Goal: Navigation & Orientation: Find specific page/section

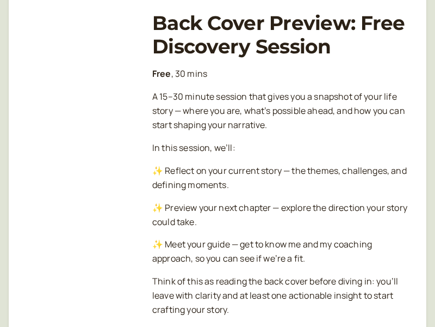
scroll to position [349, 0]
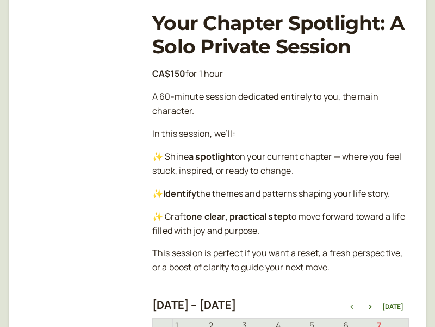
scroll to position [349, 0]
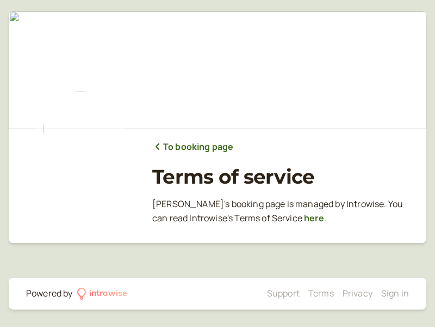
scroll to position [6, 0]
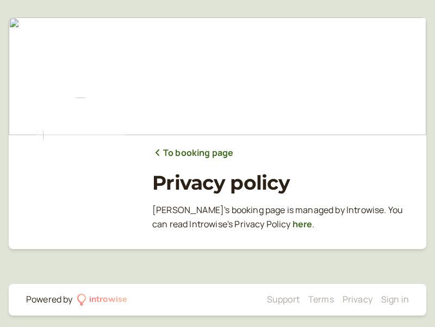
scroll to position [6, 0]
